Goal: Transaction & Acquisition: Purchase product/service

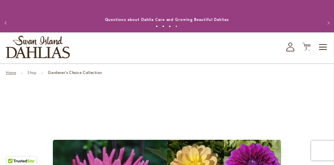
click at [12, 73] on link "Home" at bounding box center [11, 72] width 10 height 5
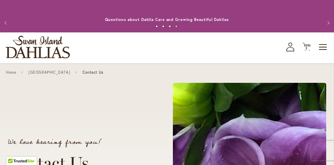
scroll to position [461, 0]
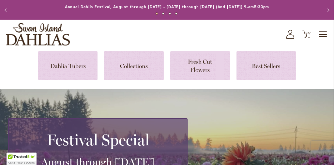
scroll to position [14, 0]
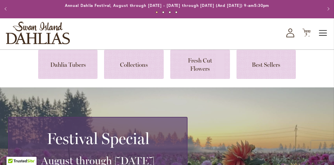
click at [321, 32] on span "Toggle Nav" at bounding box center [324, 32] width 10 height 13
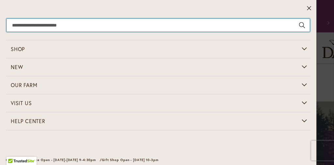
click at [90, 26] on input "Search" at bounding box center [159, 25] width 304 height 13
type input "**********"
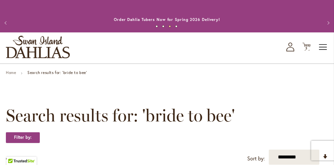
click at [323, 47] on span "Toggle Nav" at bounding box center [324, 46] width 10 height 13
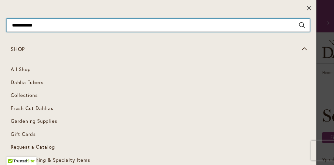
click at [49, 27] on input "**********" at bounding box center [159, 25] width 304 height 13
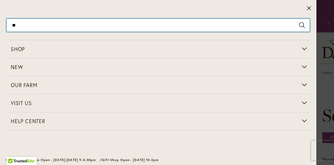
type input "*"
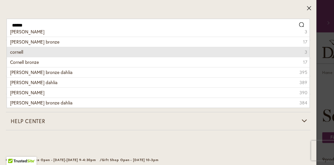
click at [29, 50] on li "cornell 3" at bounding box center [158, 52] width 303 height 10
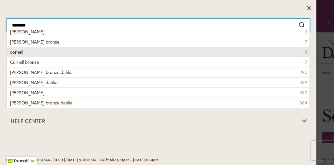
type input "*******"
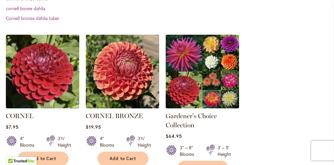
scroll to position [229, 0]
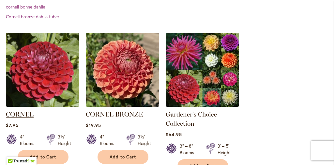
click at [29, 115] on link "CORNEL" at bounding box center [20, 114] width 28 height 8
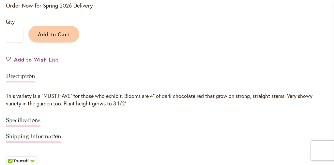
scroll to position [488, 0]
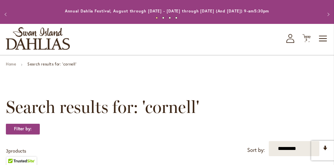
scroll to position [7, 0]
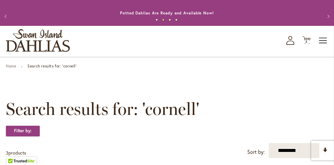
click at [325, 38] on span "Toggle Nav" at bounding box center [324, 40] width 10 height 13
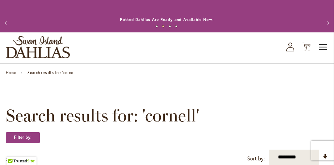
scroll to position [0, 0]
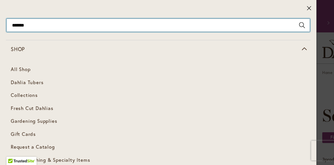
click at [36, 28] on input "*******" at bounding box center [159, 25] width 304 height 13
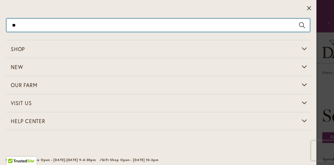
type input "*"
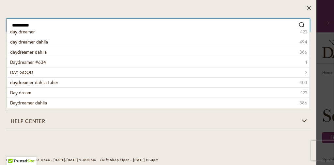
type input "**********"
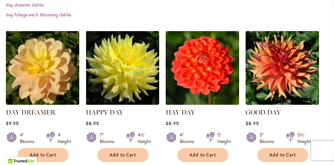
scroll to position [245, 0]
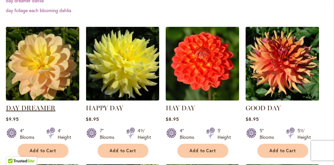
click at [29, 107] on link "DAY DREAMER" at bounding box center [31, 108] width 50 height 8
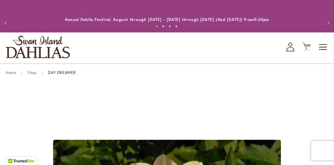
click at [322, 47] on span "Toggle Nav" at bounding box center [324, 46] width 10 height 13
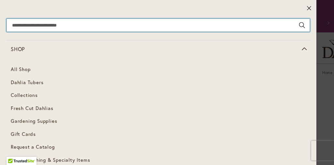
click at [77, 25] on input "Search" at bounding box center [159, 25] width 304 height 13
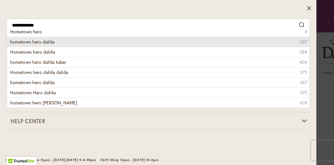
click at [68, 41] on li "hometown hero dahlia 387" at bounding box center [158, 42] width 303 height 10
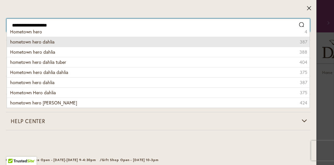
type input "**********"
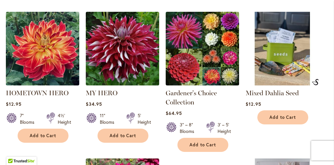
scroll to position [221, 0]
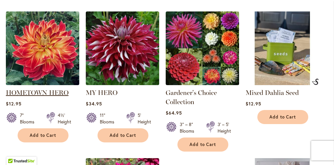
click at [46, 92] on link "HOMETOWN HERO" at bounding box center [37, 92] width 63 height 8
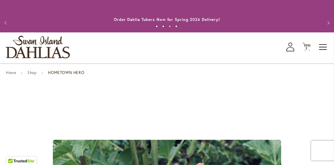
click at [323, 47] on span "Toggle Nav" at bounding box center [324, 46] width 10 height 13
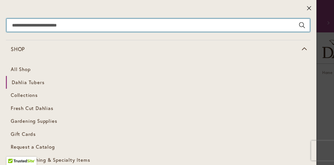
click at [90, 24] on input "Search" at bounding box center [159, 25] width 304 height 13
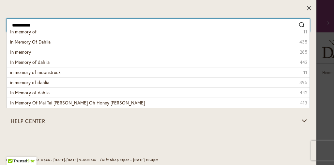
type input "**********"
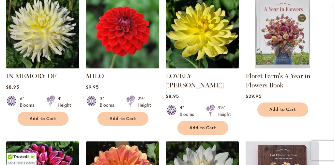
scroll to position [241, 0]
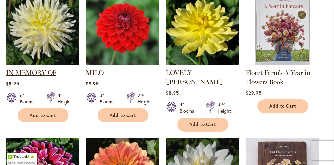
click at [36, 72] on link "IN MEMORY OF" at bounding box center [31, 73] width 51 height 8
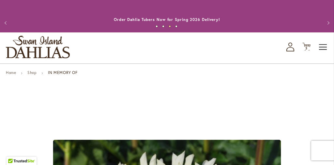
click at [323, 45] on span "Toggle Nav" at bounding box center [324, 46] width 10 height 13
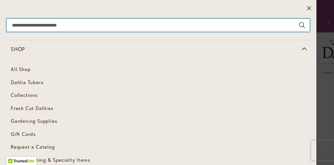
click at [78, 26] on input "Search" at bounding box center [159, 25] width 304 height 13
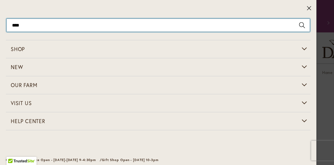
type input "*****"
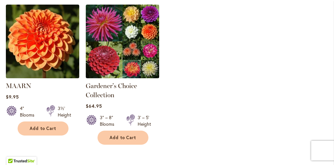
scroll to position [231, 0]
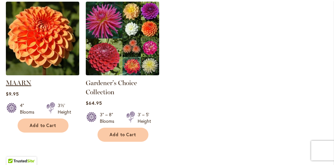
click at [16, 84] on link "MAARN" at bounding box center [18, 83] width 25 height 8
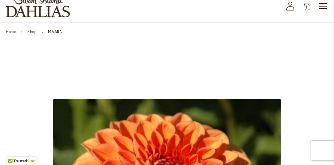
scroll to position [24, 0]
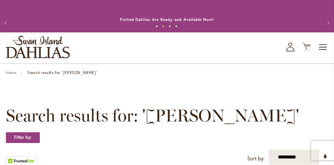
click at [322, 46] on span "Toggle Nav" at bounding box center [324, 46] width 10 height 13
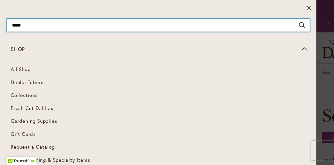
click at [36, 23] on input "*****" at bounding box center [159, 25] width 304 height 13
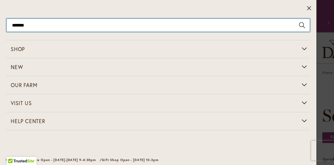
type input "********"
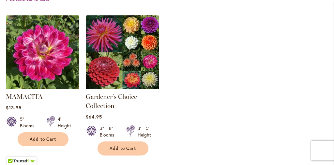
scroll to position [219, 0]
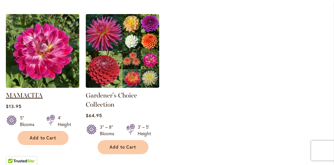
click at [32, 94] on link "MAMACITA" at bounding box center [24, 95] width 37 height 8
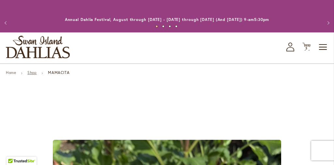
click at [35, 72] on link "Shop" at bounding box center [31, 72] width 9 height 5
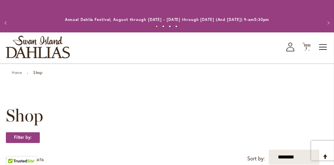
click at [323, 47] on span "Toggle Nav" at bounding box center [324, 46] width 10 height 13
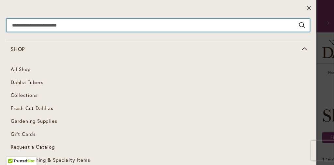
click at [56, 27] on input "Search" at bounding box center [159, 25] width 304 height 13
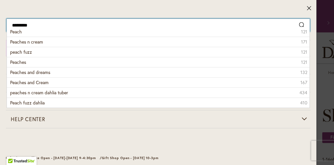
type input "**********"
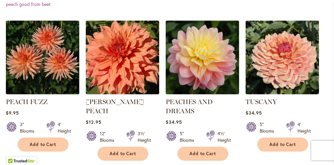
scroll to position [213, 0]
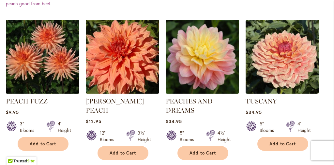
click at [50, 63] on img at bounding box center [42, 56] width 77 height 77
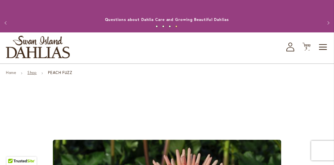
click at [31, 73] on link "Shop" at bounding box center [31, 72] width 9 height 5
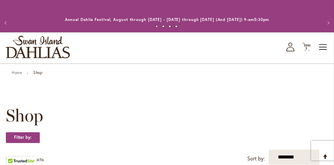
click at [324, 44] on span "Toggle Nav" at bounding box center [324, 46] width 10 height 13
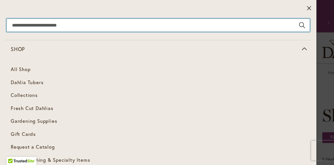
click at [69, 25] on input "Search" at bounding box center [159, 25] width 304 height 13
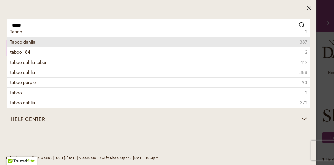
click at [78, 39] on li "Taboo dahlia 387" at bounding box center [158, 42] width 303 height 10
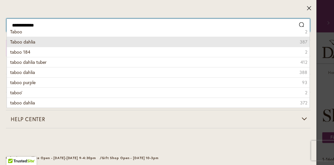
type input "**********"
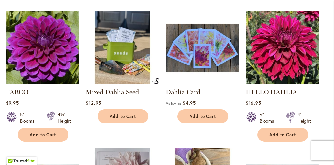
scroll to position [230, 0]
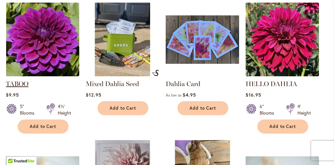
click at [17, 83] on link "TABOO" at bounding box center [17, 84] width 23 height 8
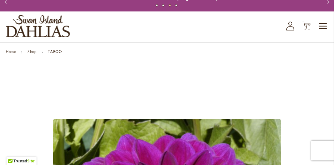
scroll to position [21, 0]
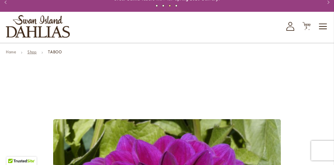
click at [33, 51] on link "Shop" at bounding box center [31, 51] width 9 height 5
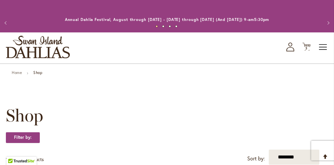
click at [326, 48] on span "Toggle Nav" at bounding box center [324, 46] width 10 height 13
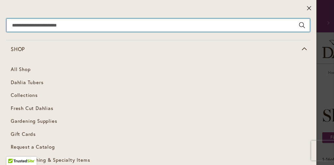
click at [25, 25] on input "Search" at bounding box center [159, 25] width 304 height 13
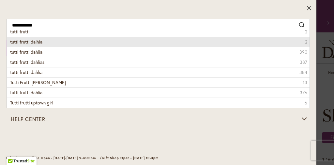
click at [26, 42] on span "tutti frutti dalhia" at bounding box center [26, 42] width 32 height 6
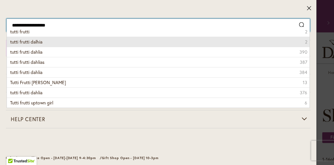
type input "**********"
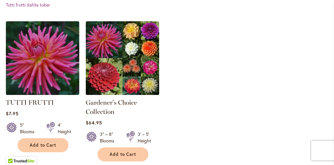
scroll to position [252, 0]
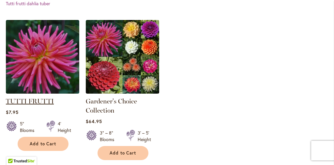
click at [35, 100] on link "TUTTI FRUTTI" at bounding box center [30, 101] width 48 height 8
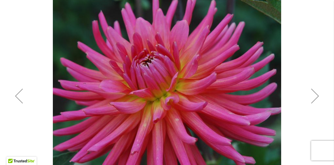
scroll to position [158, 0]
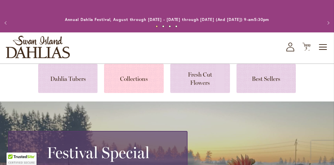
click at [137, 76] on link at bounding box center [134, 78] width 60 height 29
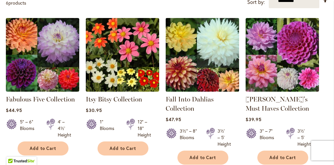
scroll to position [158, 0]
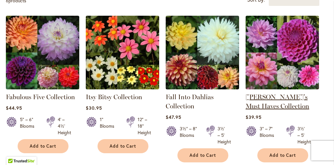
click at [280, 97] on link "[PERSON_NAME]'s Must Haves Collection" at bounding box center [278, 101] width 64 height 17
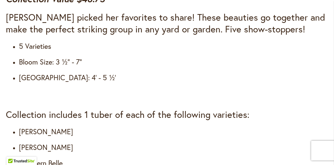
scroll to position [568, 0]
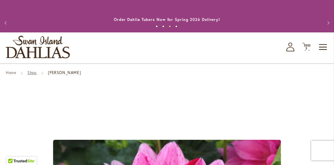
click at [31, 72] on link "Shop" at bounding box center [31, 72] width 9 height 5
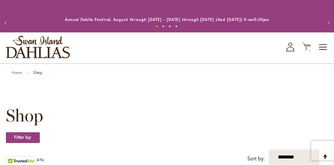
click at [324, 46] on span "Toggle Nav" at bounding box center [324, 46] width 10 height 13
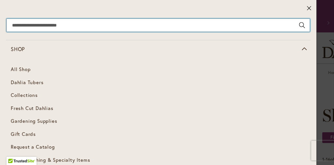
click at [58, 21] on input "Search" at bounding box center [159, 25] width 304 height 13
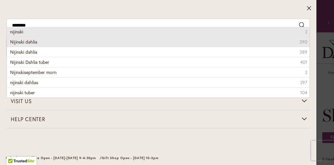
drag, startPoint x: 24, startPoint y: 36, endPoint x: 24, endPoint y: 42, distance: 5.9
click at [24, 42] on span "Nijinski dahlia" at bounding box center [23, 42] width 27 height 6
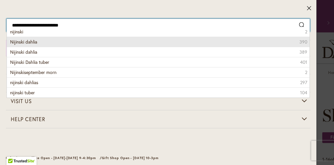
type input "**********"
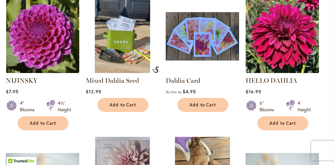
scroll to position [239, 0]
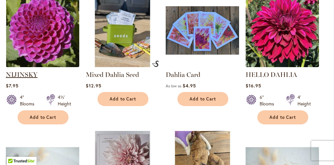
click at [27, 73] on link "NIJINSKY" at bounding box center [22, 75] width 32 height 8
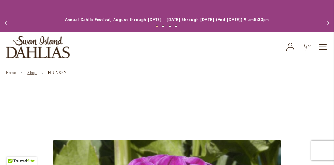
click at [32, 73] on link "Shop" at bounding box center [31, 72] width 9 height 5
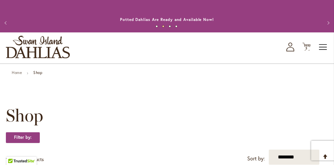
click at [323, 49] on span "Toggle Nav" at bounding box center [324, 46] width 10 height 13
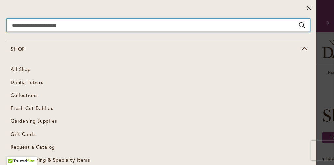
click at [53, 26] on input "Search" at bounding box center [159, 25] width 304 height 13
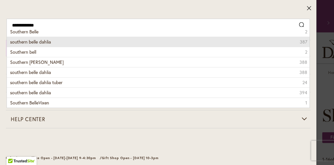
click at [37, 41] on span "southern belle dahlia" at bounding box center [30, 42] width 41 height 6
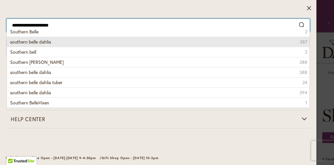
type input "**********"
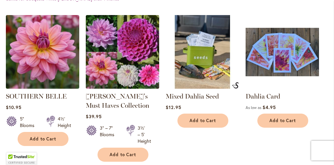
scroll to position [253, 0]
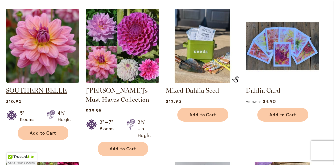
click at [40, 90] on link "SOUTHERN BELLE" at bounding box center [36, 90] width 61 height 8
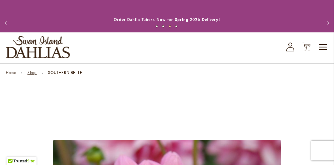
click at [32, 72] on link "Shop" at bounding box center [31, 72] width 9 height 5
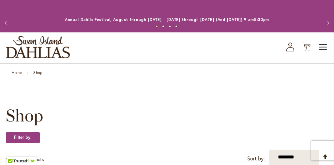
click at [322, 47] on span "Toggle Nav" at bounding box center [324, 46] width 10 height 13
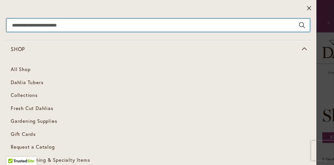
click at [67, 24] on input "Search" at bounding box center [159, 25] width 304 height 13
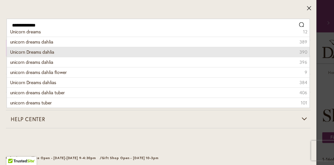
click at [50, 51] on span "Unicorn Dreams dahlia" at bounding box center [32, 52] width 44 height 6
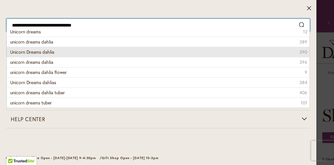
type input "**********"
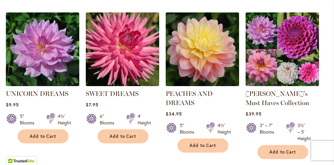
scroll to position [228, 0]
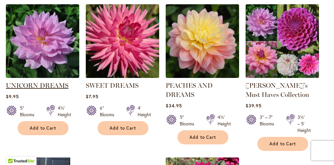
click at [45, 84] on link "UNICORN DREAMS" at bounding box center [37, 85] width 63 height 8
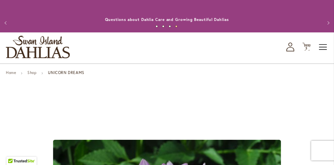
click at [321, 47] on span "Toggle Nav" at bounding box center [324, 46] width 10 height 13
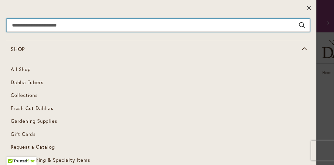
click at [57, 24] on input "Search" at bounding box center [159, 25] width 304 height 13
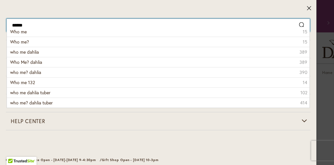
type input "*******"
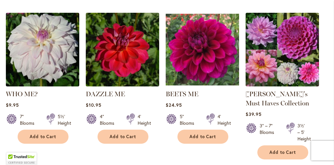
scroll to position [222, 0]
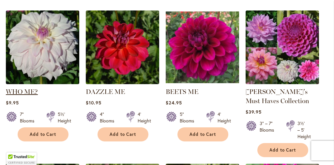
click at [26, 92] on link "WHO ME?" at bounding box center [22, 91] width 32 height 8
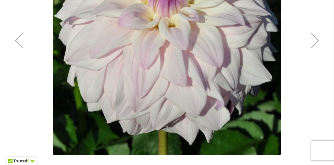
scroll to position [212, 0]
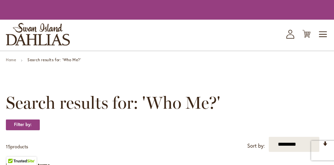
scroll to position [222, 0]
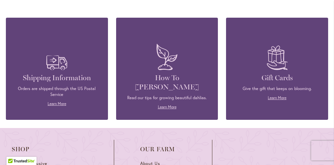
scroll to position [786, 0]
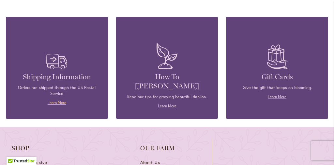
click at [60, 100] on link "Learn More" at bounding box center [57, 102] width 19 height 5
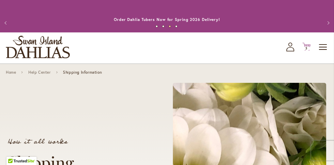
click at [306, 45] on icon at bounding box center [307, 47] width 8 height 8
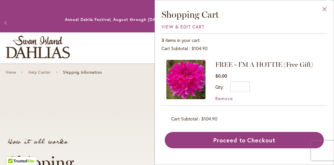
click at [322, 8] on button "Close" at bounding box center [325, 10] width 18 height 21
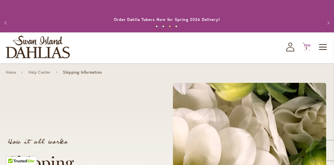
click at [308, 47] on span "3 3 items" at bounding box center [307, 48] width 7 height 3
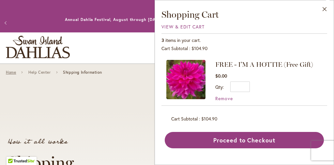
click at [11, 71] on link "Home" at bounding box center [11, 72] width 10 height 5
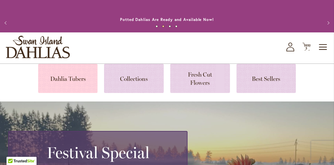
click at [77, 79] on link at bounding box center [68, 78] width 60 height 29
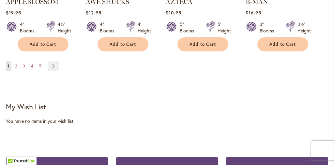
scroll to position [770, 0]
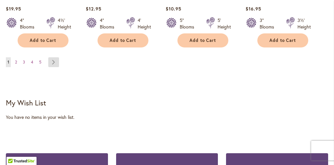
click at [54, 57] on link "Page Next" at bounding box center [53, 62] width 11 height 10
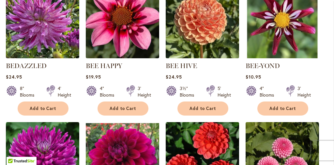
scroll to position [549, 0]
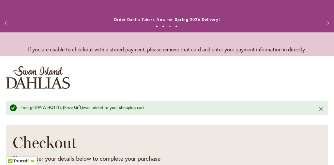
select select "**"
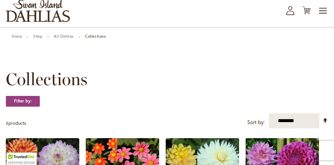
scroll to position [24, 0]
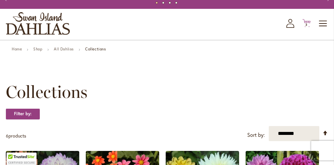
click at [308, 24] on span "3 3 items" at bounding box center [307, 24] width 7 height 3
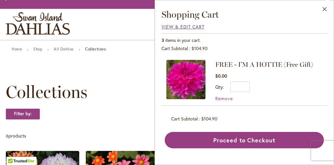
click at [180, 27] on span "View & Edit Cart" at bounding box center [183, 27] width 43 height 6
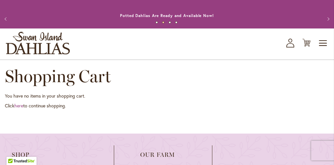
scroll to position [4, 0]
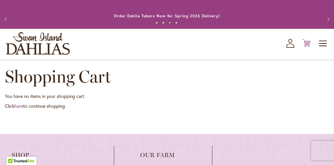
click at [306, 43] on icon "Cart .cls-1 { fill: #231f20; }" at bounding box center [307, 43] width 8 height 8
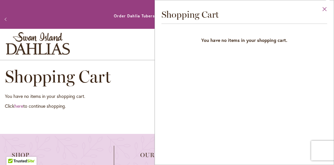
click at [323, 8] on button "Close" at bounding box center [325, 10] width 18 height 21
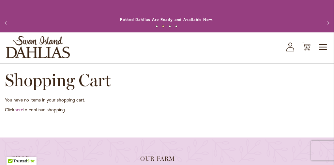
scroll to position [0, 0]
